Goal: Information Seeking & Learning: Understand process/instructions

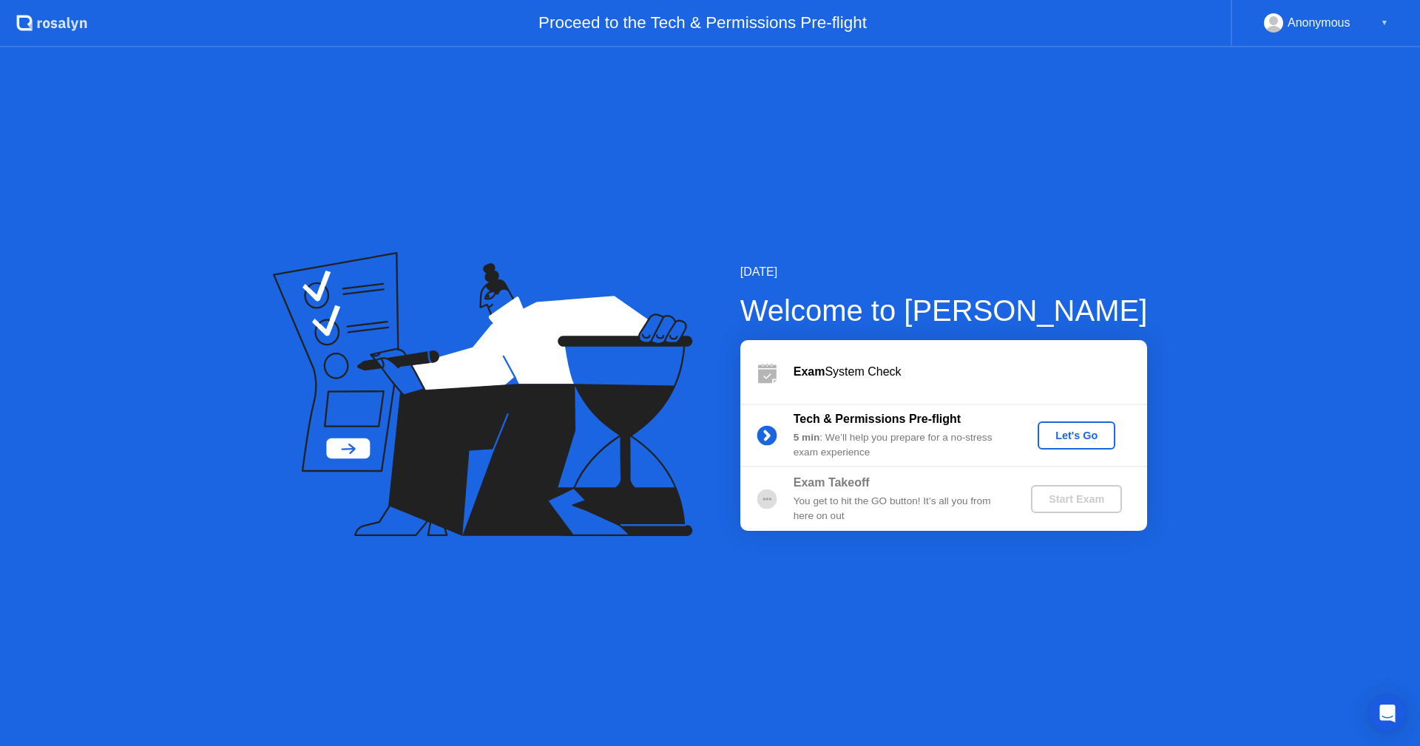
click at [1086, 441] on div "Let's Go" at bounding box center [1077, 436] width 66 height 12
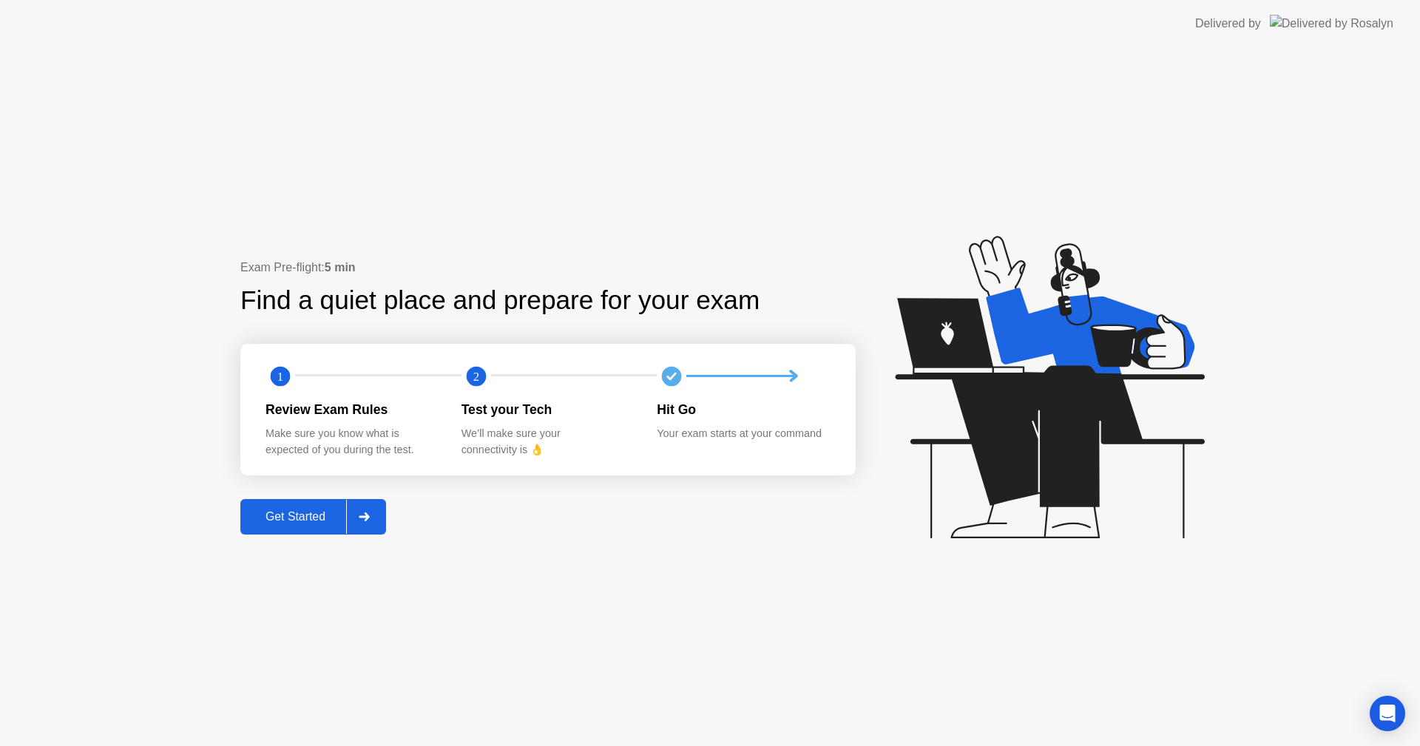
click at [314, 514] on div "Get Started" at bounding box center [295, 516] width 101 height 13
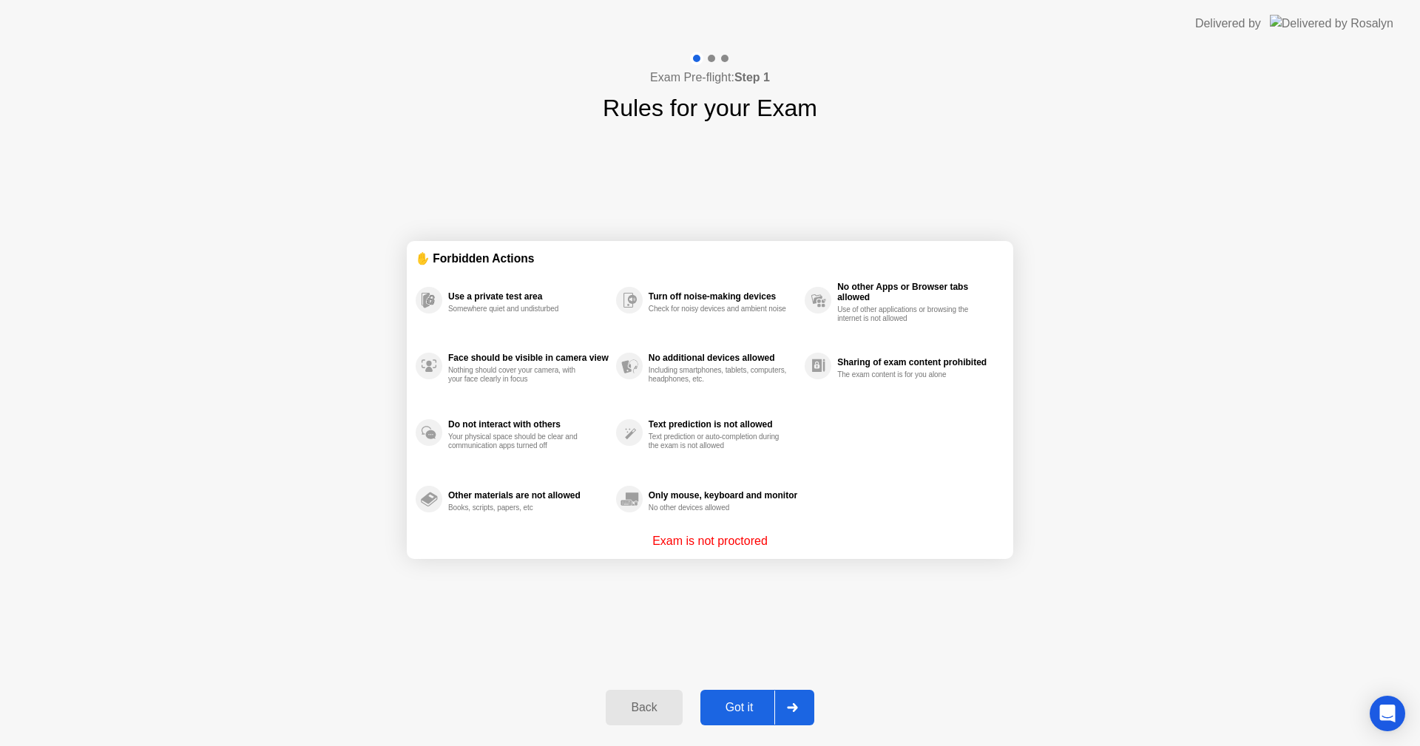
click at [738, 715] on div "Got it" at bounding box center [740, 707] width 70 height 13
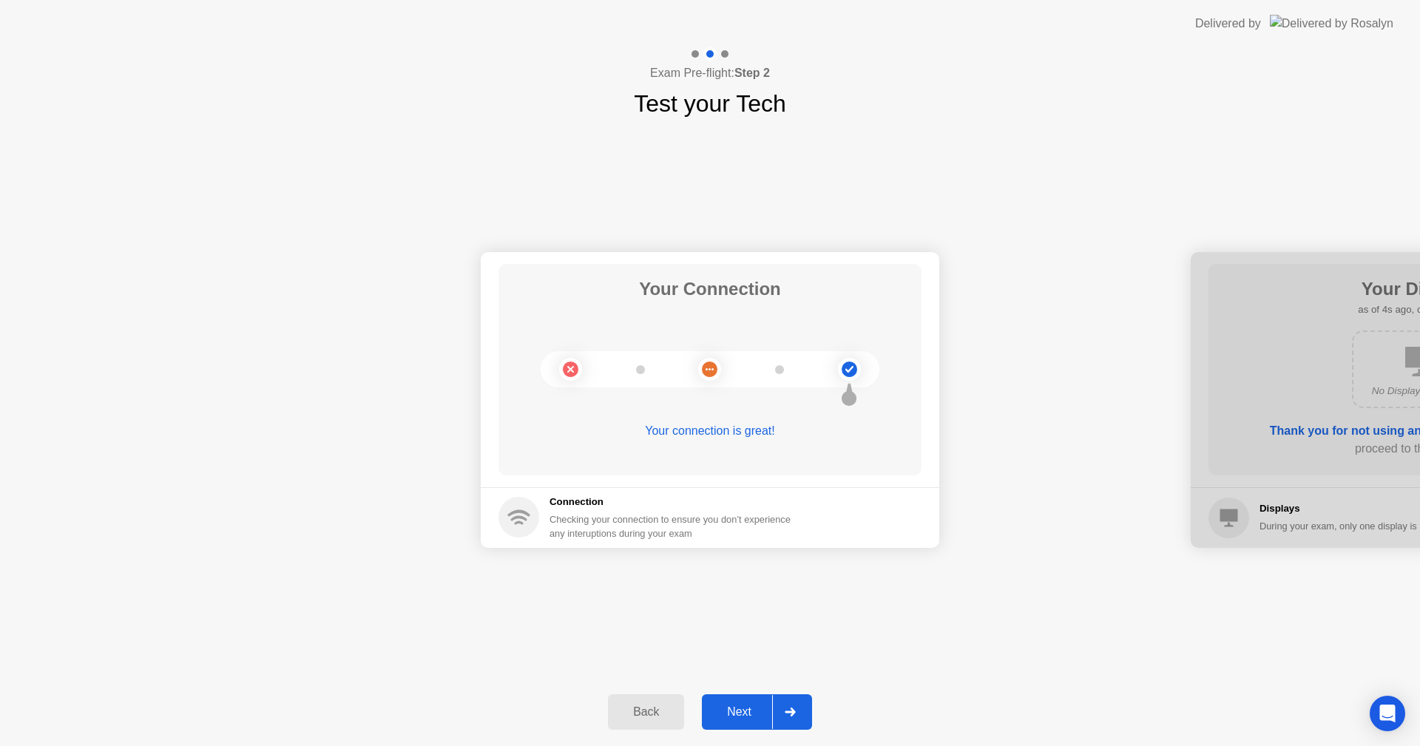
click at [740, 712] on div "Next" at bounding box center [740, 712] width 66 height 13
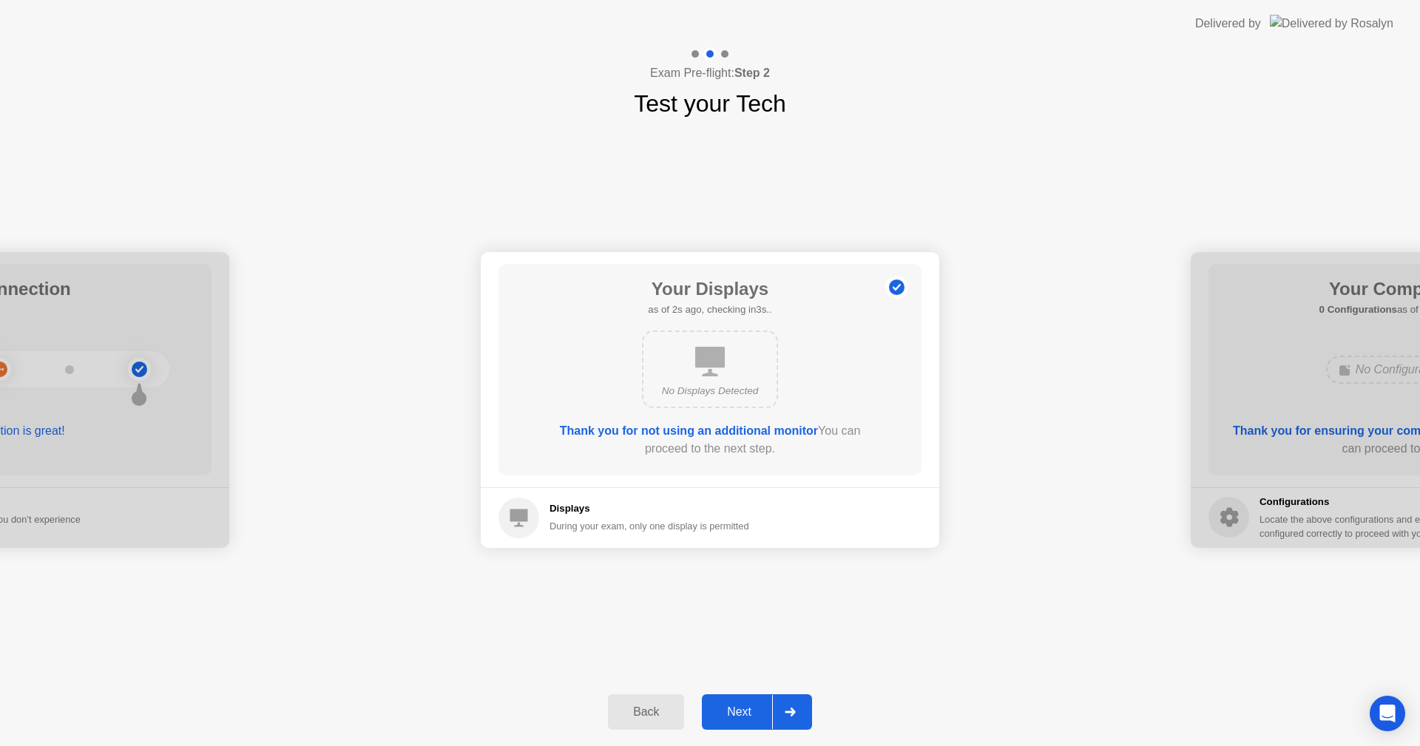
click at [744, 712] on div "Next" at bounding box center [740, 712] width 66 height 13
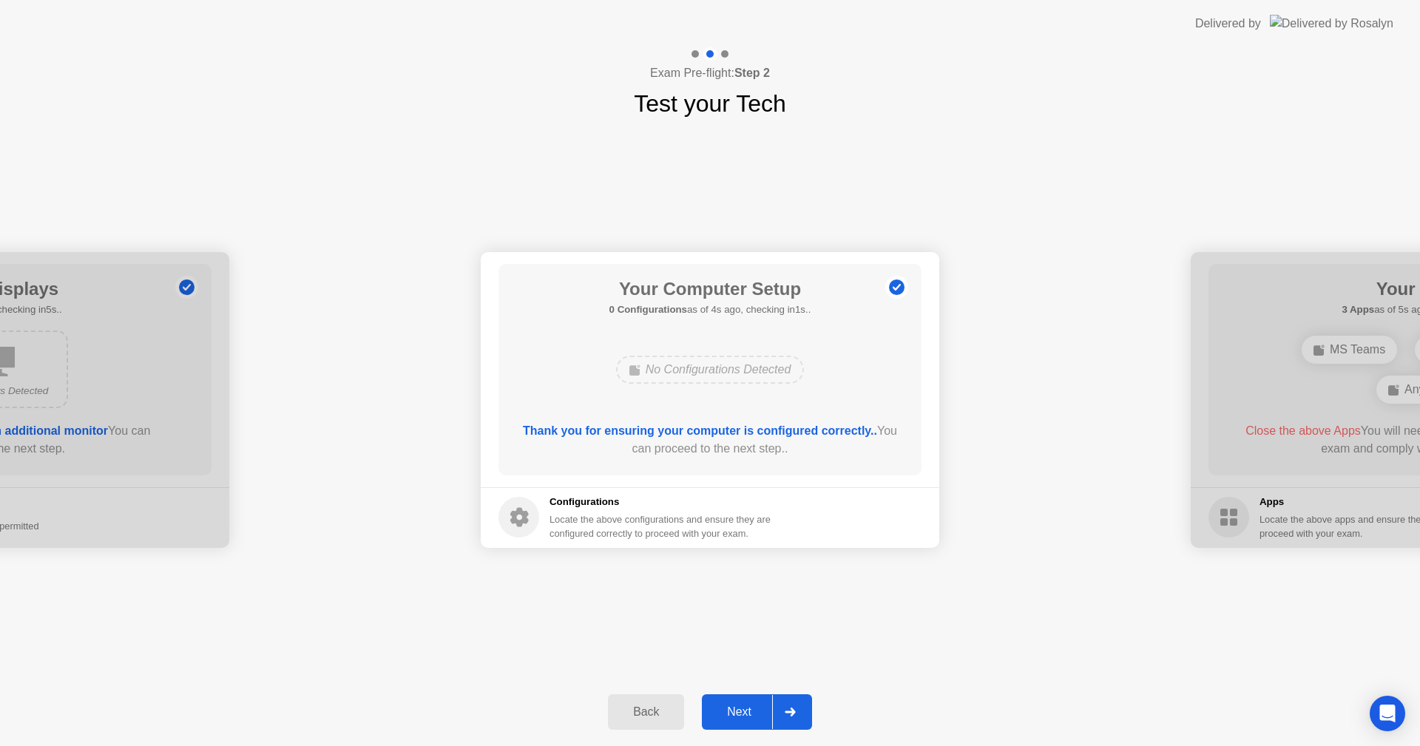
click at [744, 712] on div "Next" at bounding box center [740, 712] width 66 height 13
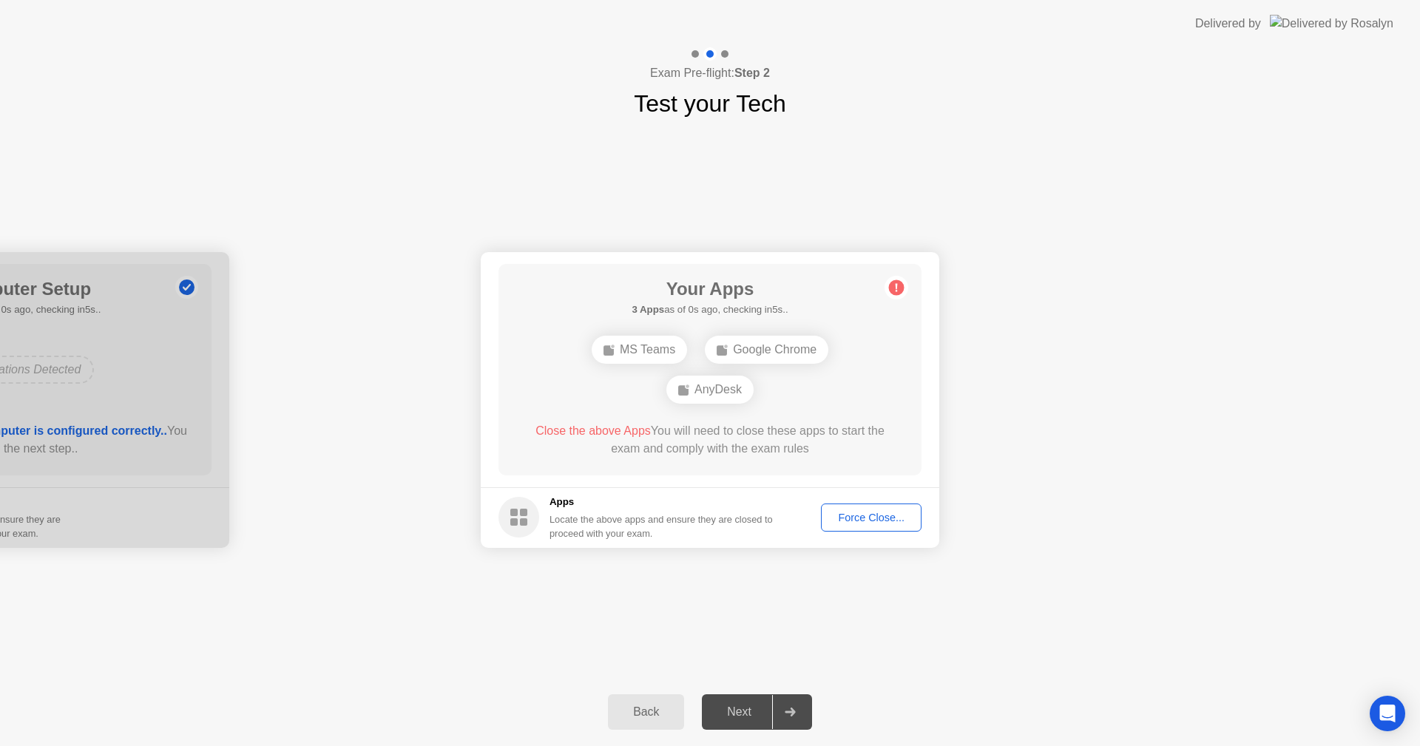
click at [866, 516] on div "Force Close..." at bounding box center [871, 518] width 90 height 12
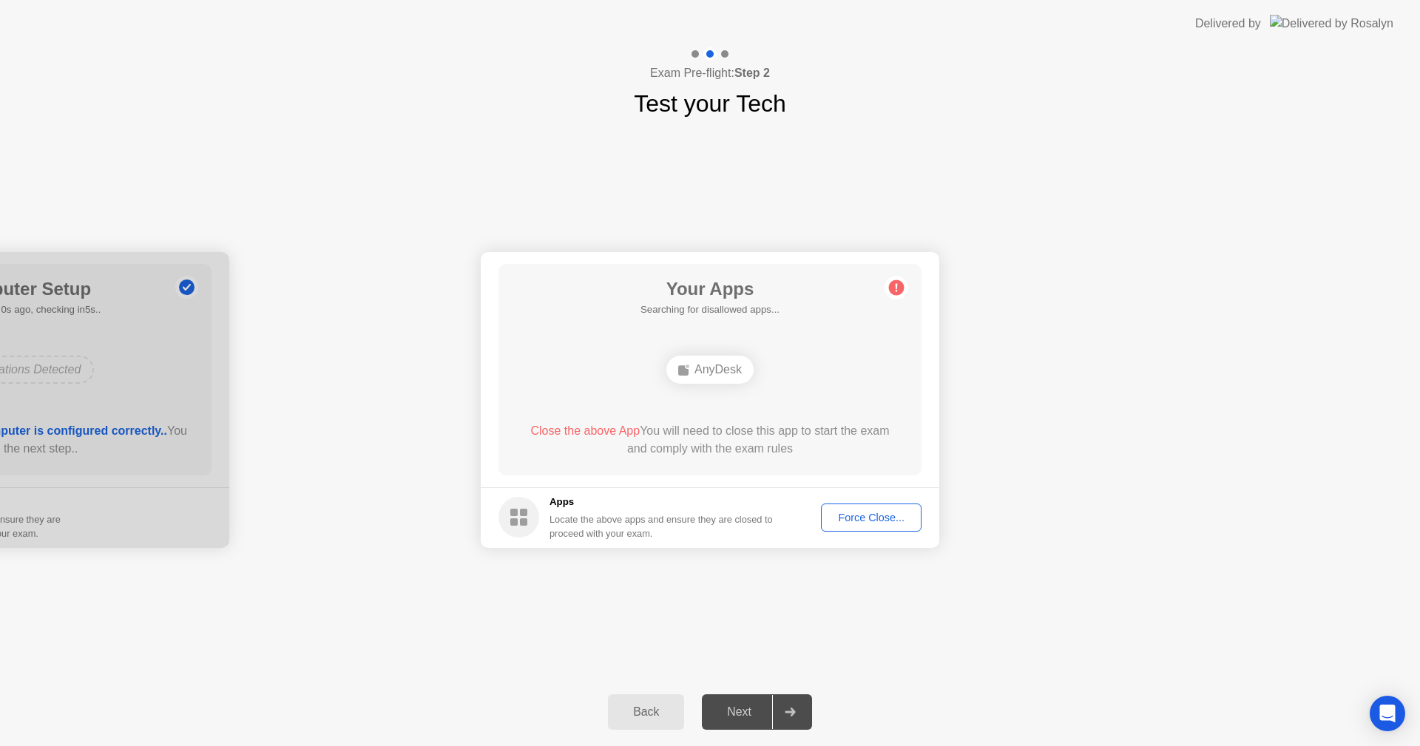
click at [709, 442] on div "Close the above App You will need to close this app to start the exam and compl…" at bounding box center [710, 440] width 381 height 36
